Goal: Navigation & Orientation: Understand site structure

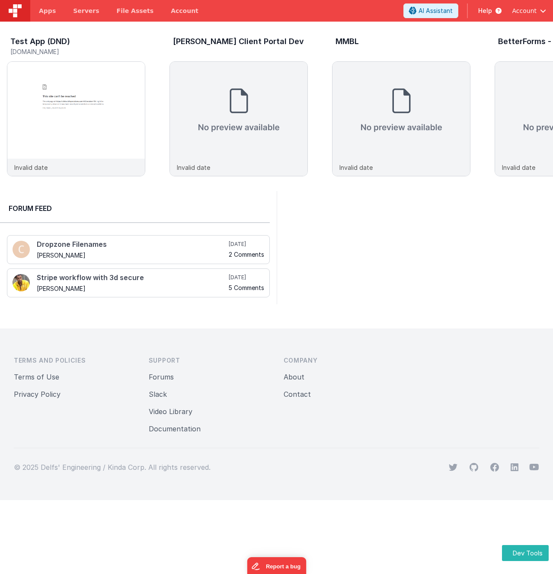
click at [234, 11] on header "Apps Servers File Assets Account Some FUTURE Slot AI Assistant Help Account" at bounding box center [276, 11] width 553 height 22
click at [83, 87] on img at bounding box center [76, 131] width 138 height 138
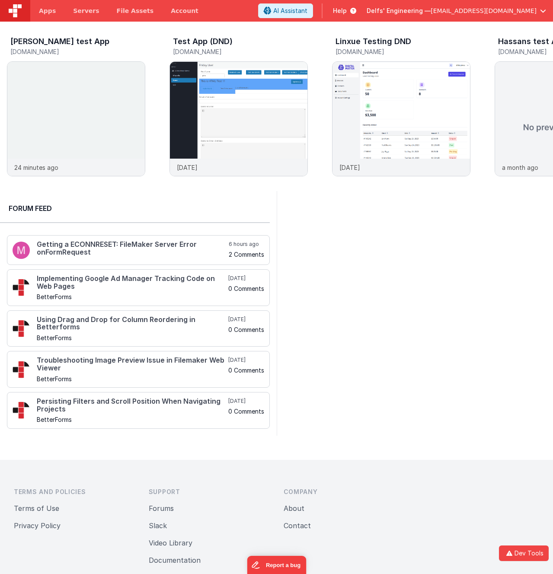
click at [234, 8] on header "Apps Servers File Assets Account Some FUTURE Slot AI Assistant Help [PERSON_NAM…" at bounding box center [276, 11] width 553 height 22
click at [235, 8] on header "Apps Servers File Assets Account Some FUTURE Slot AI Assistant Help [PERSON_NAM…" at bounding box center [276, 11] width 553 height 22
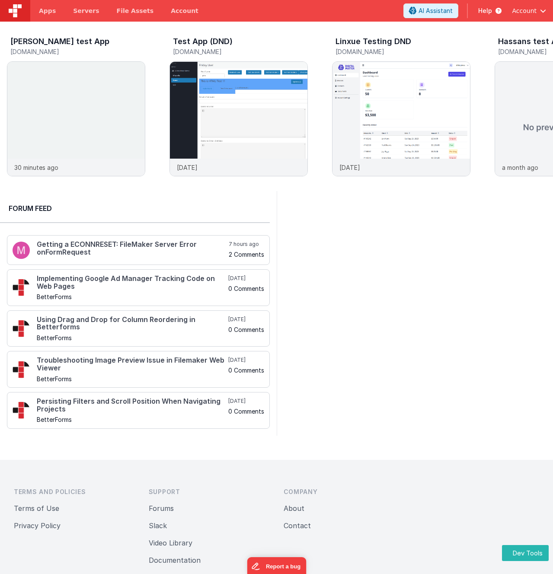
click at [261, 15] on header "Apps Servers File Assets Account Some FUTURE Slot AI Assistant Help Account" at bounding box center [276, 11] width 553 height 22
